Goal: Information Seeking & Learning: Check status

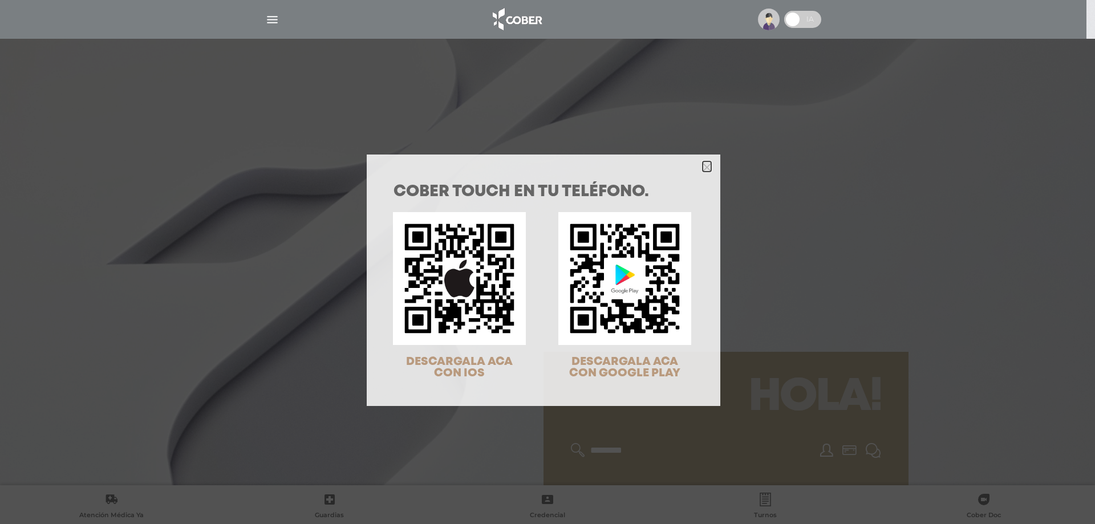
click at [703, 169] on icon "Close" at bounding box center [707, 167] width 9 height 9
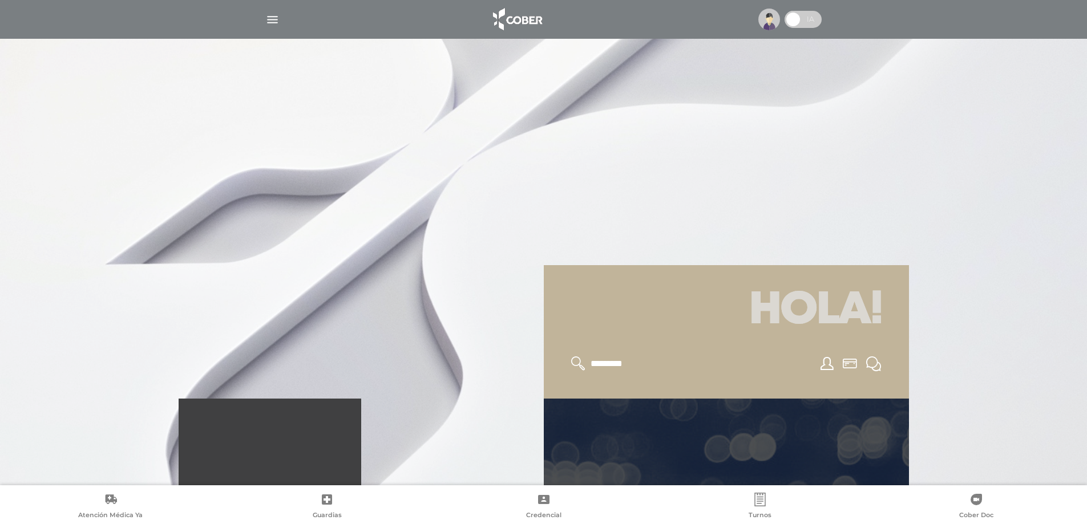
scroll to position [285, 0]
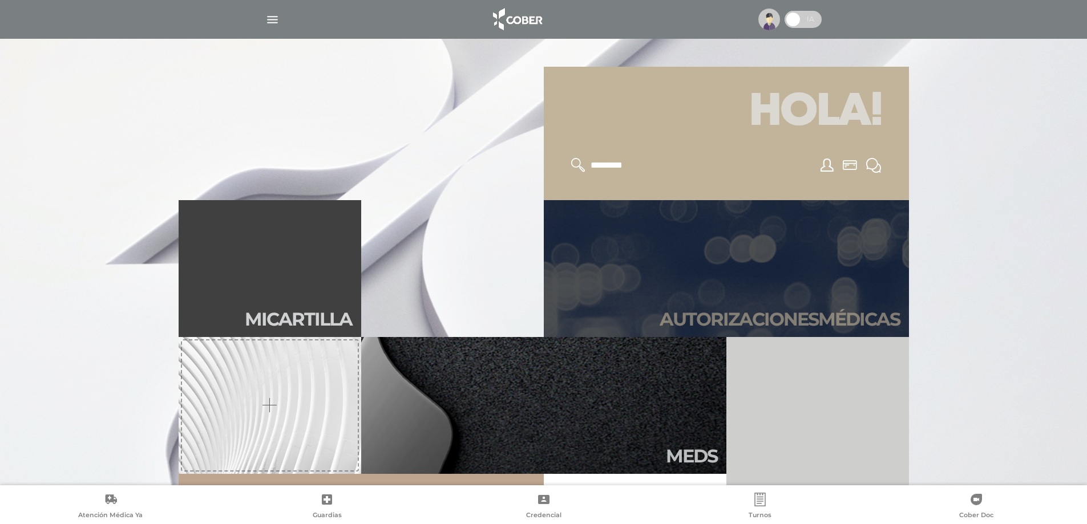
click at [783, 315] on h2 "Autori zaciones médicas" at bounding box center [779, 320] width 240 height 22
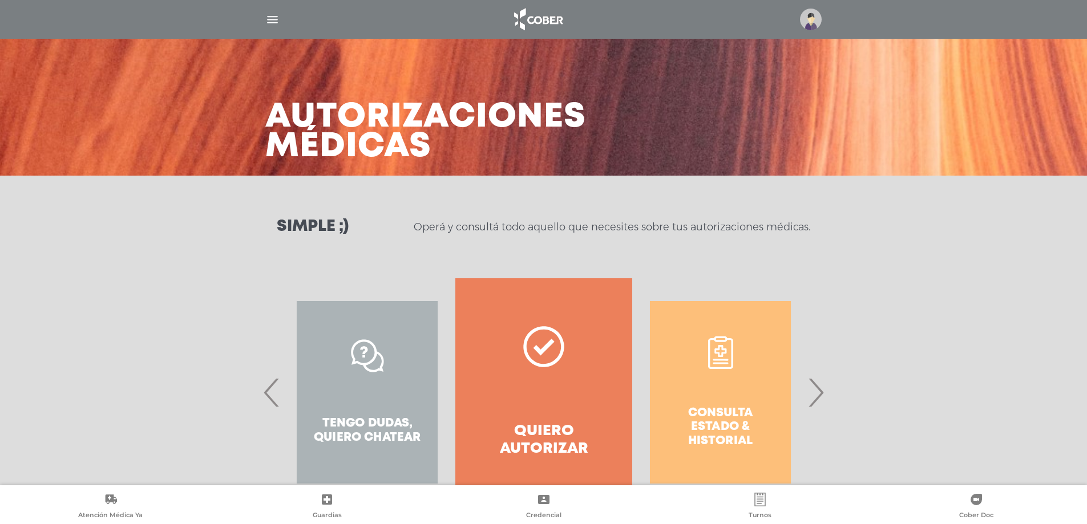
click at [813, 394] on span "›" at bounding box center [815, 393] width 22 height 62
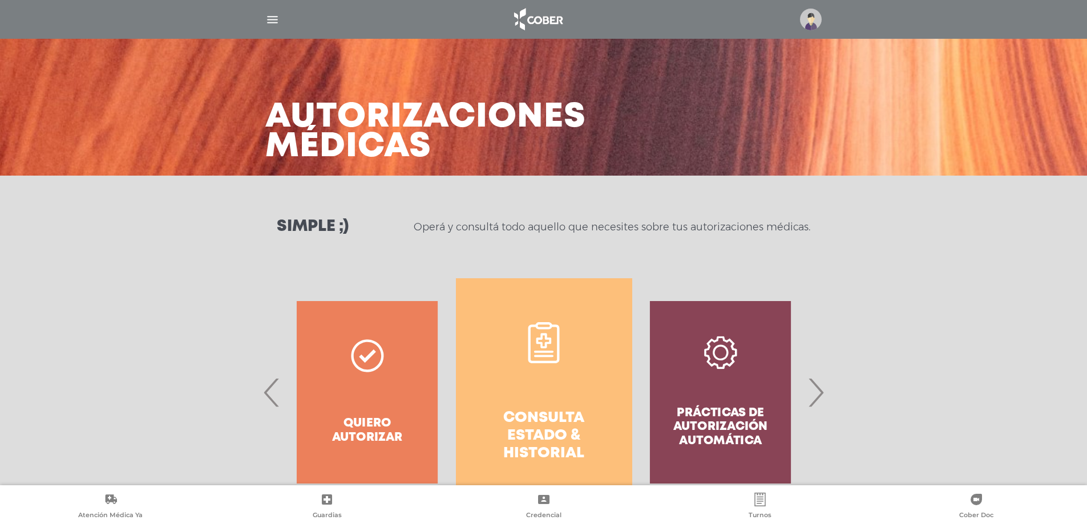
click at [535, 412] on h4 "Consulta estado & historial" at bounding box center [543, 437] width 135 height 54
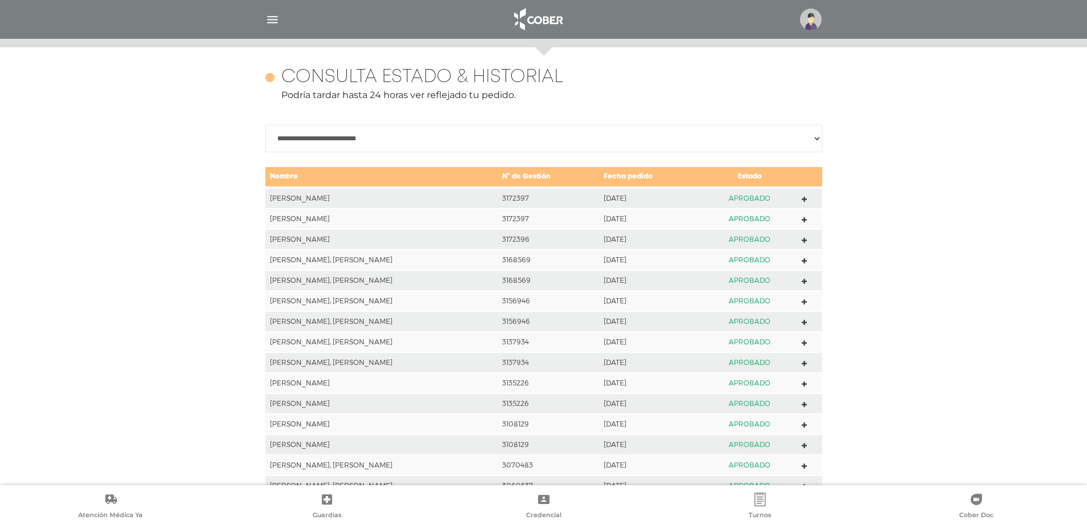
scroll to position [506, 0]
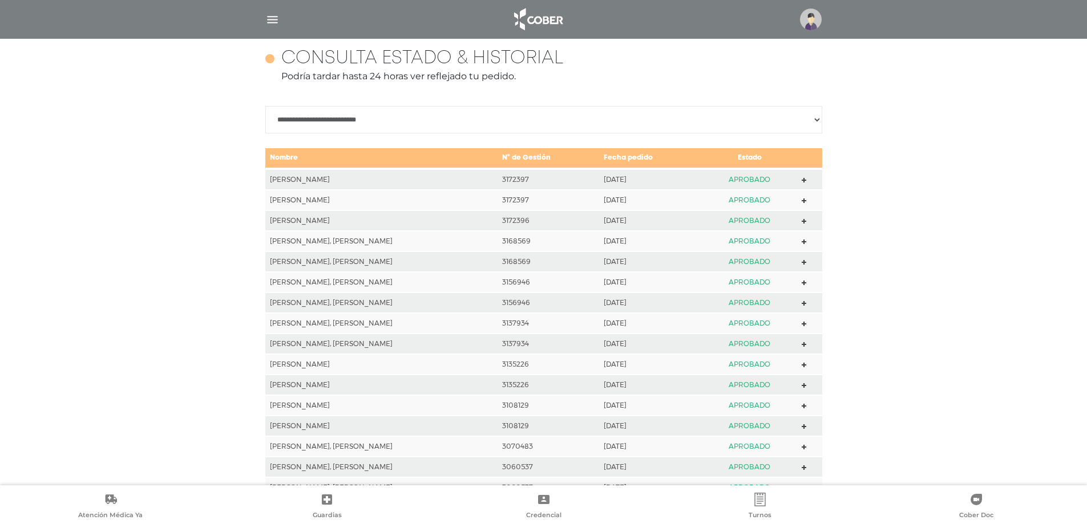
click at [800, 178] on td at bounding box center [809, 179] width 25 height 21
click at [803, 179] on icon at bounding box center [803, 180] width 5 height 5
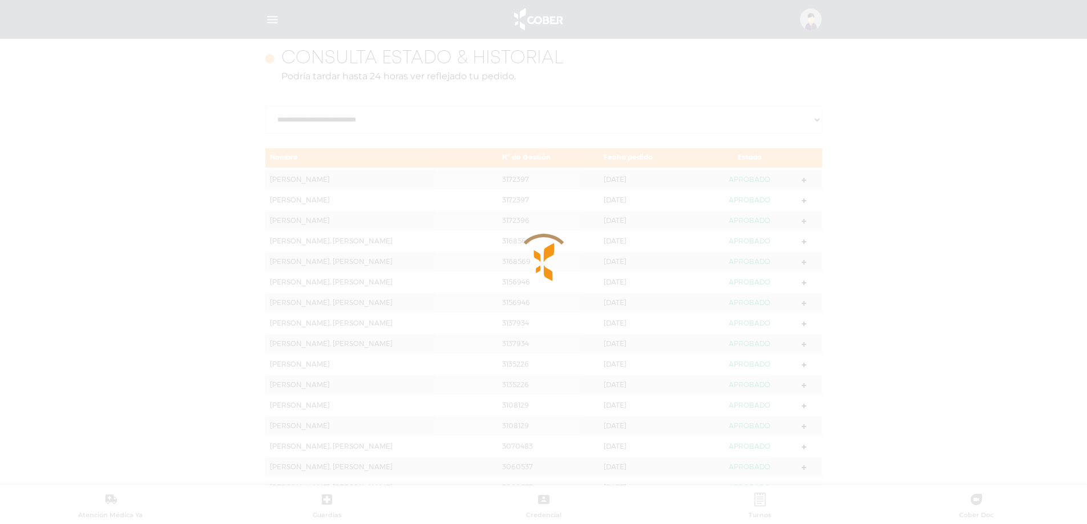
click at [803, 179] on div at bounding box center [543, 262] width 1087 height 524
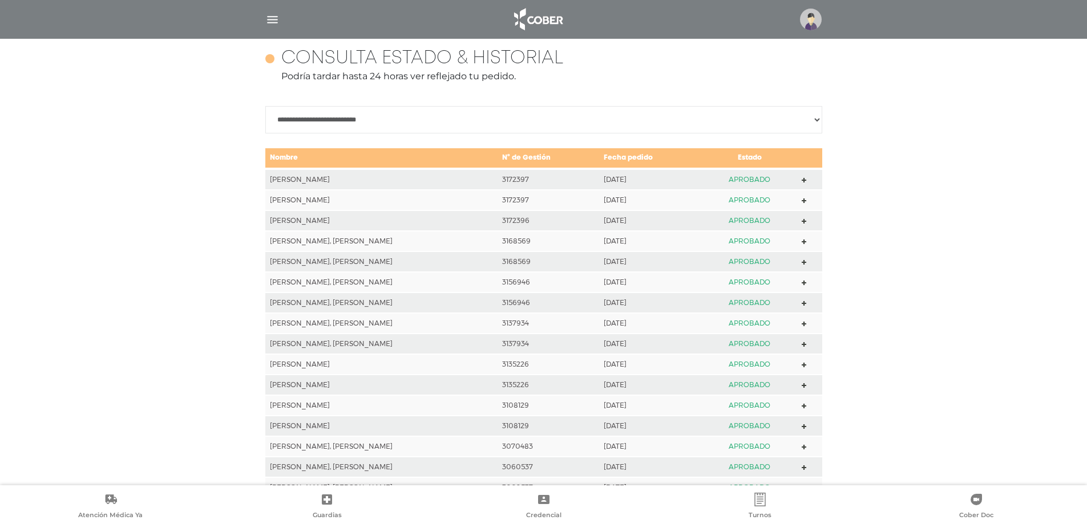
click at [801, 201] on polygon at bounding box center [803, 200] width 5 height 5
click at [801, 220] on icon at bounding box center [803, 221] width 5 height 5
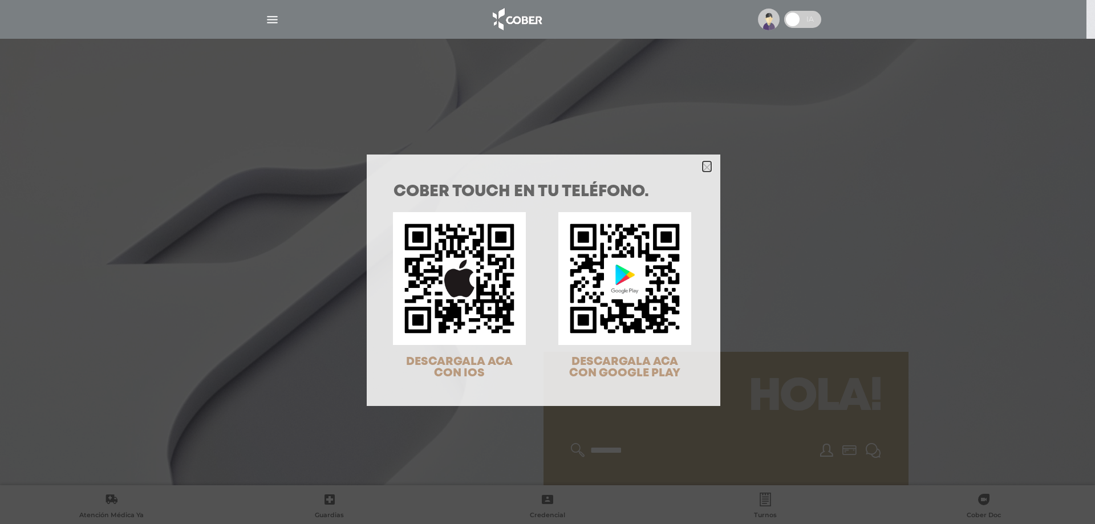
click at [704, 164] on icon "Close" at bounding box center [707, 167] width 9 height 9
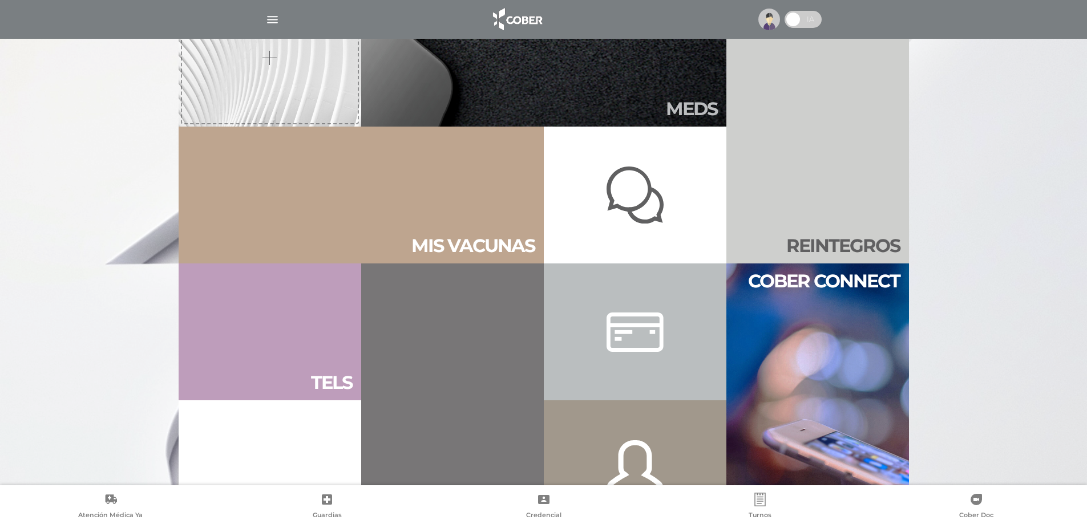
scroll to position [856, 0]
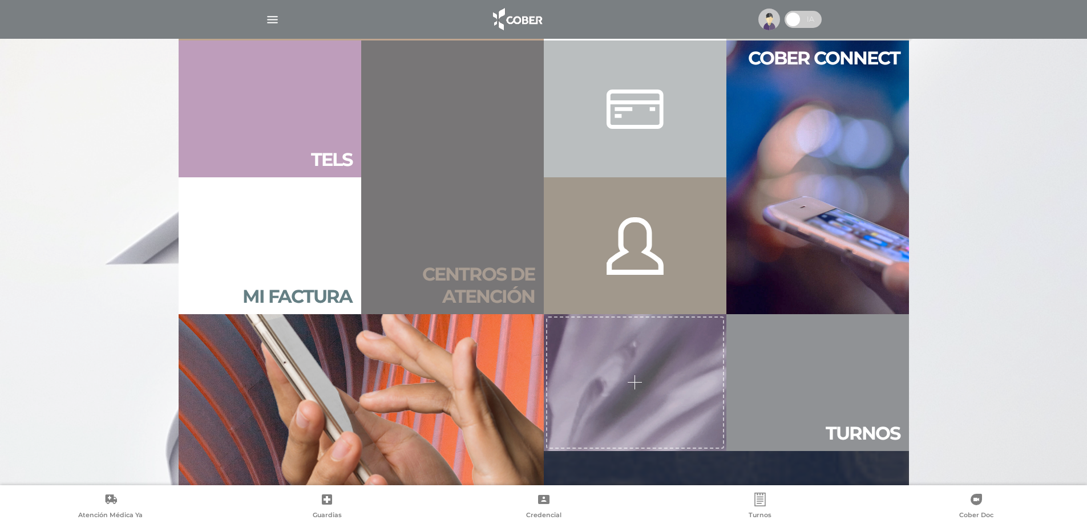
click at [468, 285] on h2 "Centros de atención" at bounding box center [452, 286] width 164 height 44
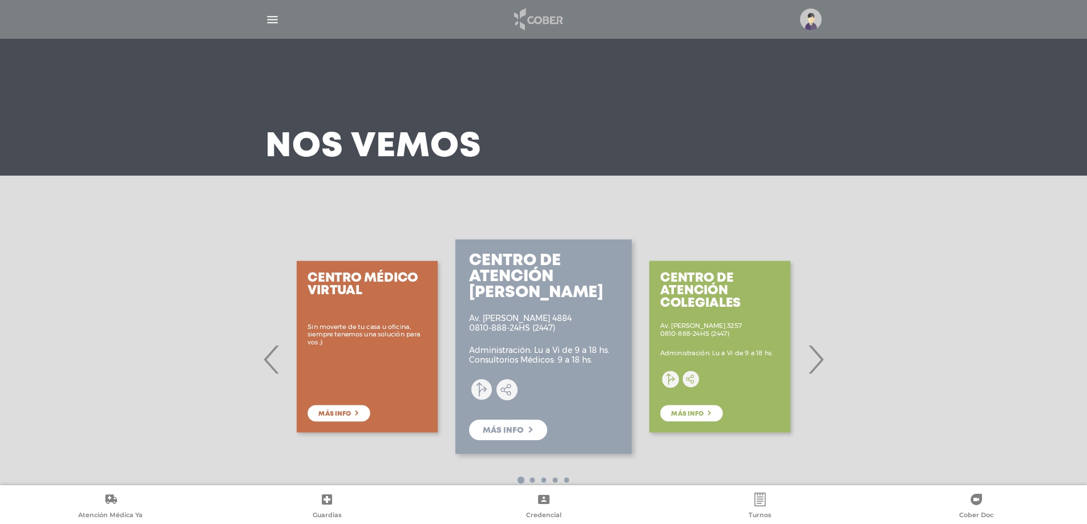
click at [544, 20] on img at bounding box center [538, 19] width 60 height 27
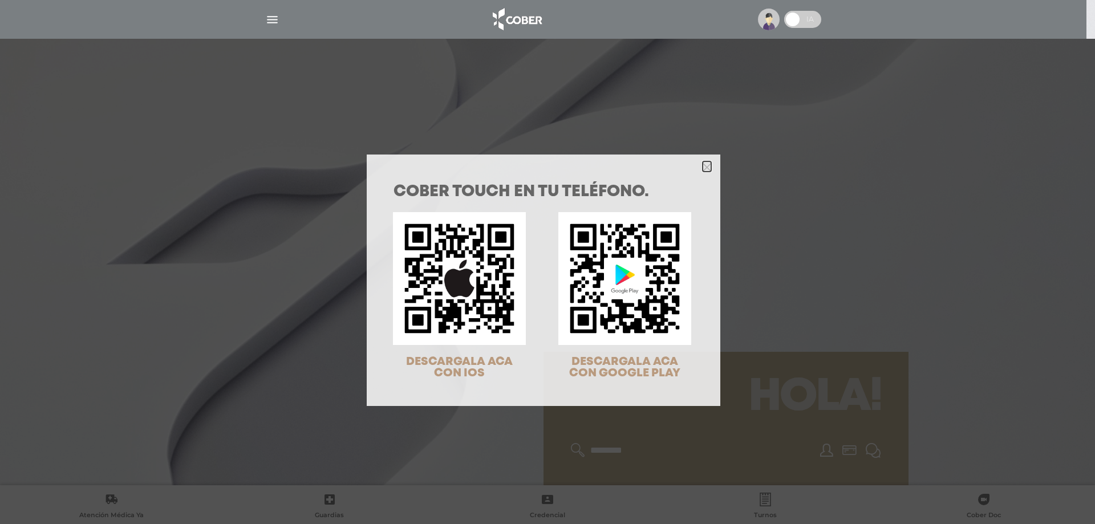
click at [703, 167] on polygon "Close" at bounding box center [707, 167] width 9 height 9
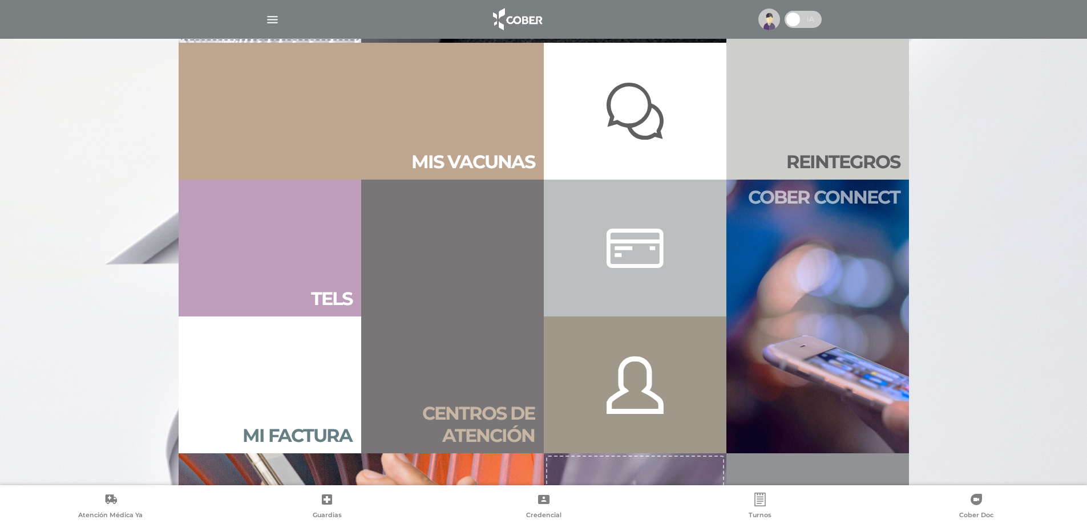
scroll to position [741, 0]
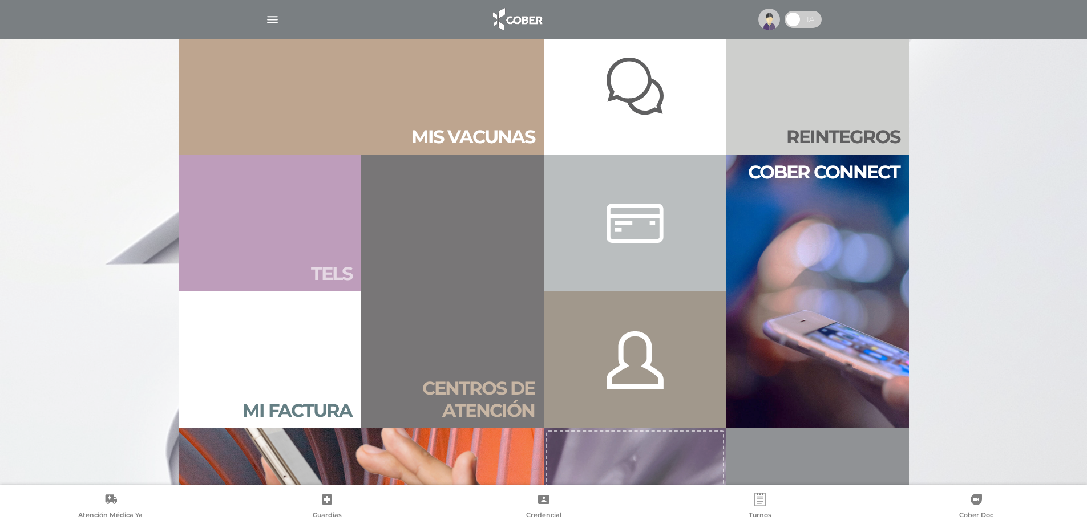
click at [309, 268] on link "Tels" at bounding box center [270, 223] width 183 height 137
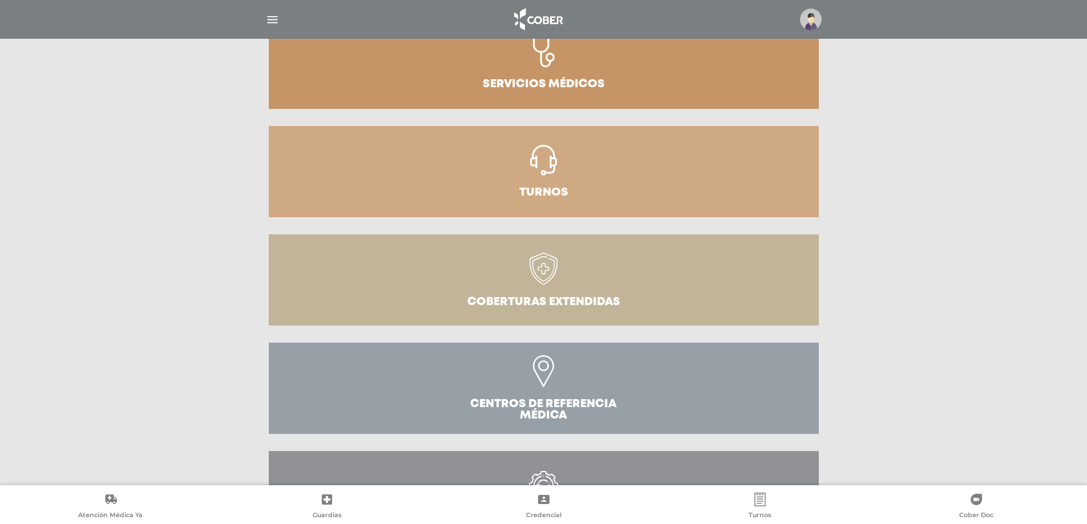
scroll to position [249, 0]
